Goal: Check status: Check status

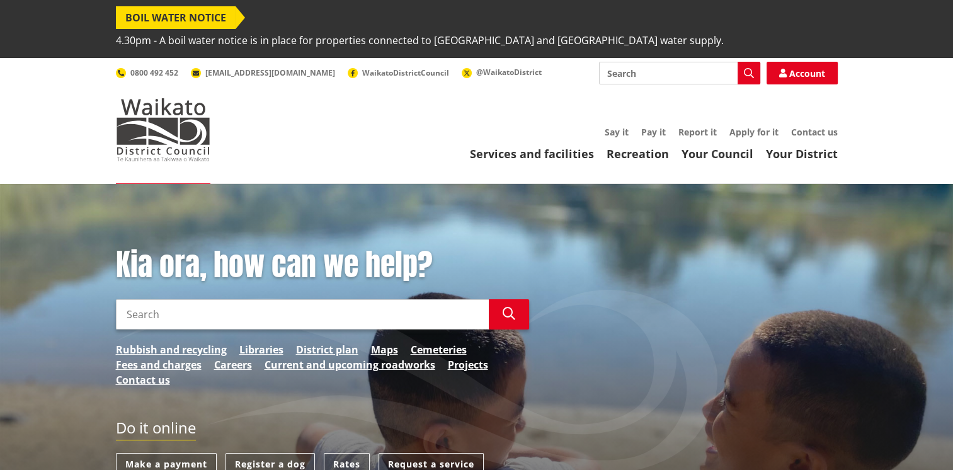
click at [143, 299] on input "Search" at bounding box center [302, 314] width 373 height 30
type input "building consent tracker"
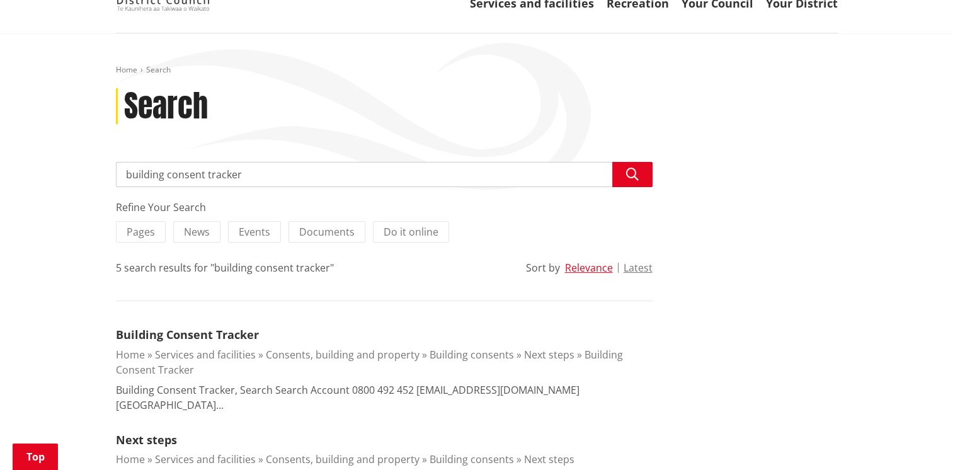
scroll to position [189, 0]
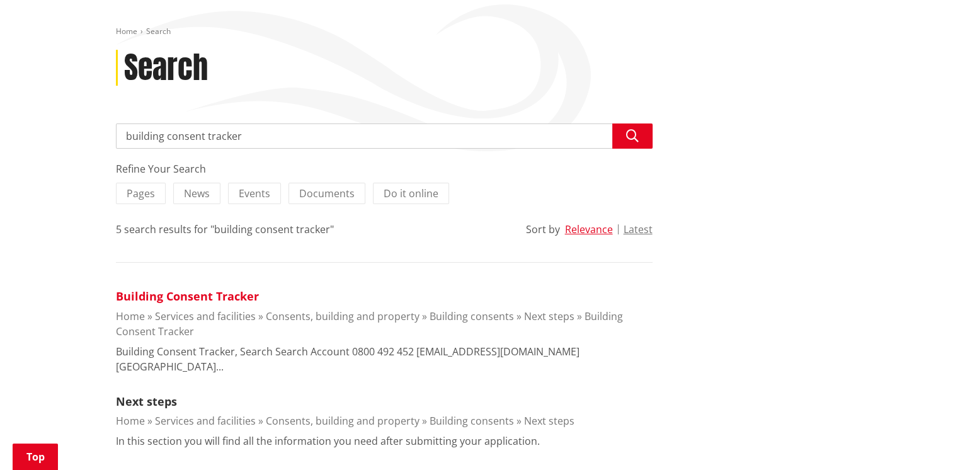
click at [205, 289] on link "Building Consent Tracker" at bounding box center [187, 296] width 143 height 15
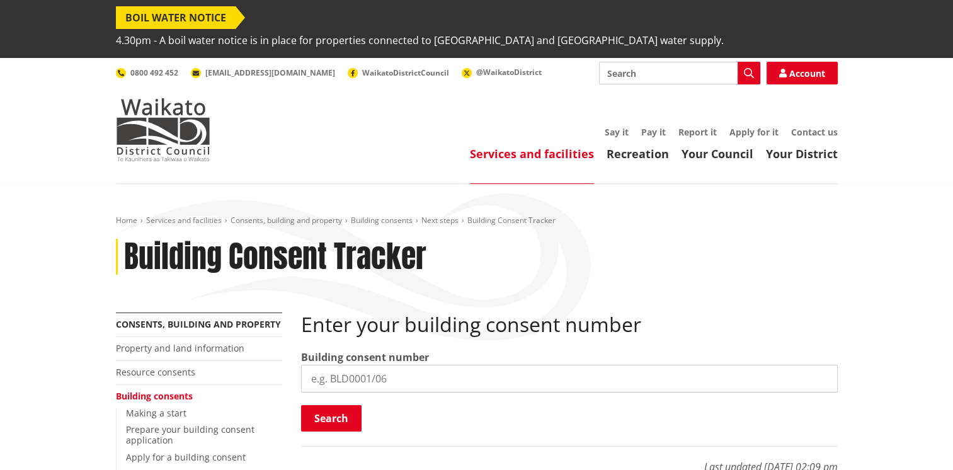
click at [324, 365] on input "search" at bounding box center [569, 379] width 537 height 28
type input "N"
type input "BLD0313/26"
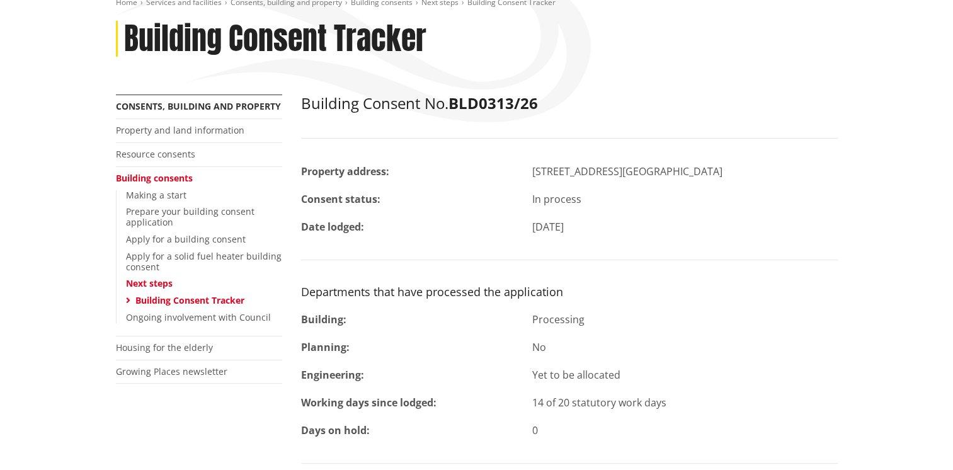
scroll to position [252, 0]
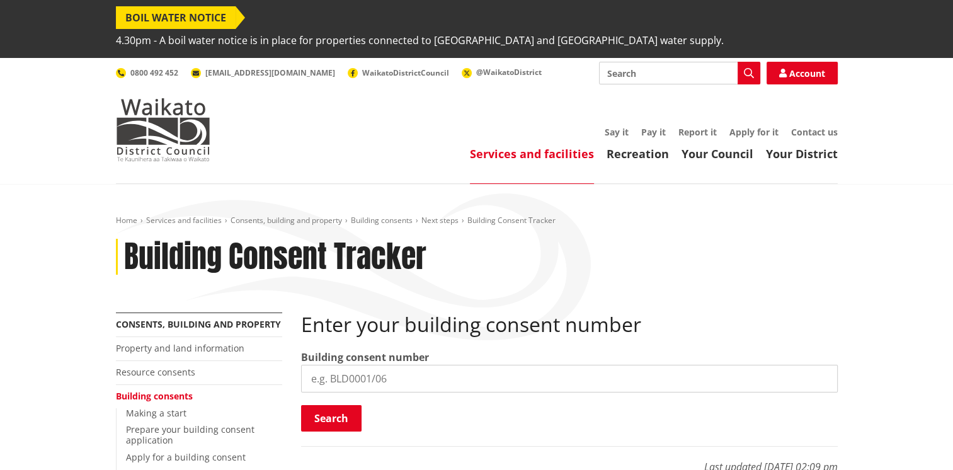
click at [392, 365] on input "search" at bounding box center [569, 379] width 537 height 28
type input "BLD0343/26"
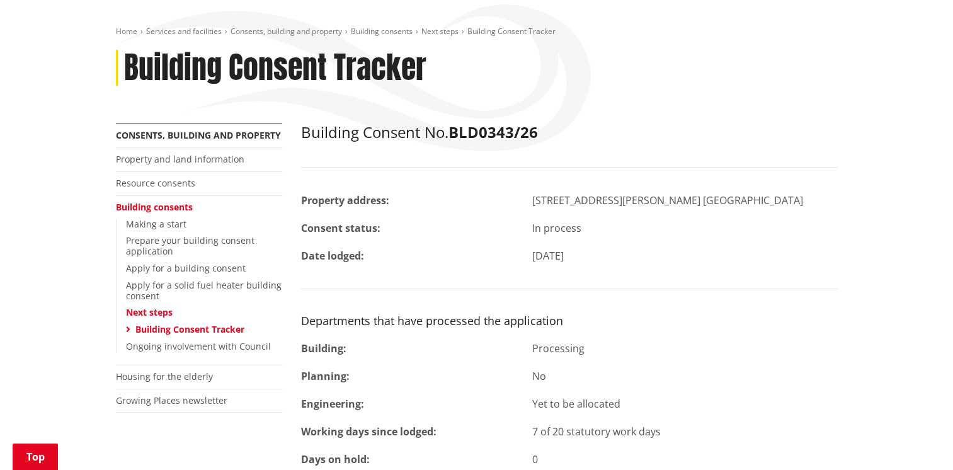
scroll to position [315, 0]
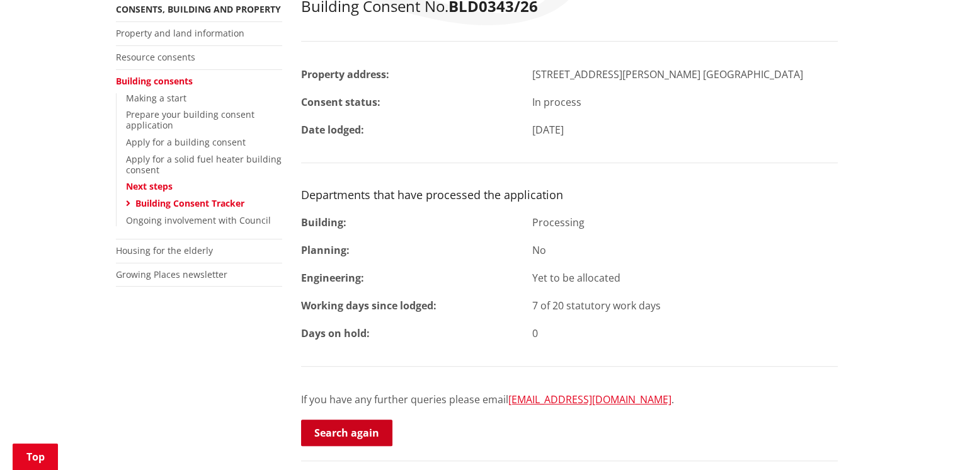
click at [343, 420] on link "Search again" at bounding box center [346, 433] width 91 height 26
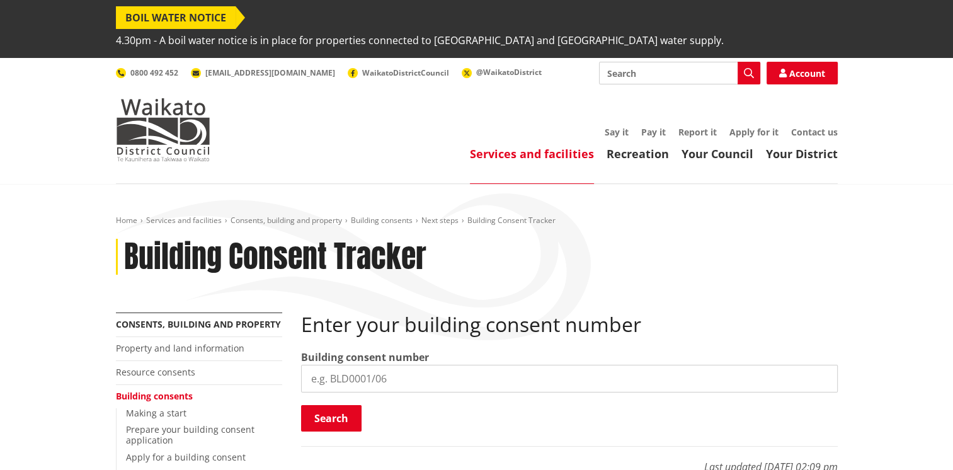
click at [335, 365] on input "search" at bounding box center [569, 379] width 537 height 28
type input "BLD0313/26"
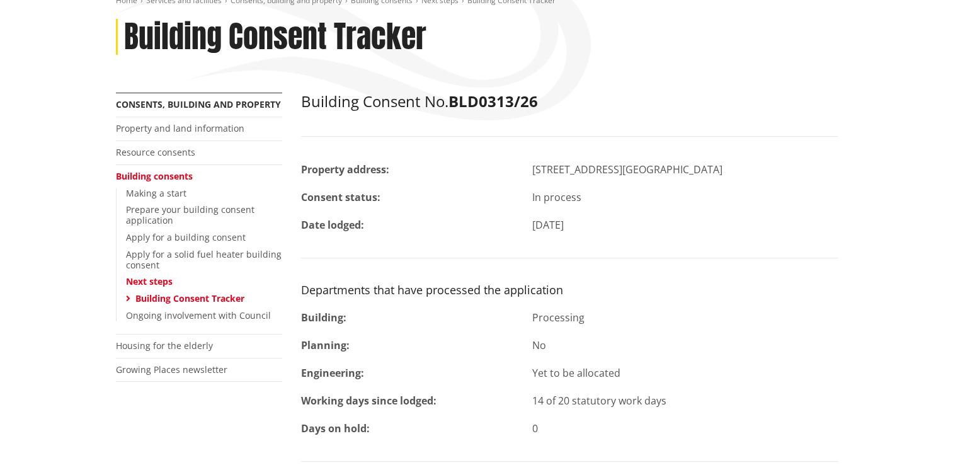
scroll to position [252, 0]
